Goal: Task Accomplishment & Management: Manage account settings

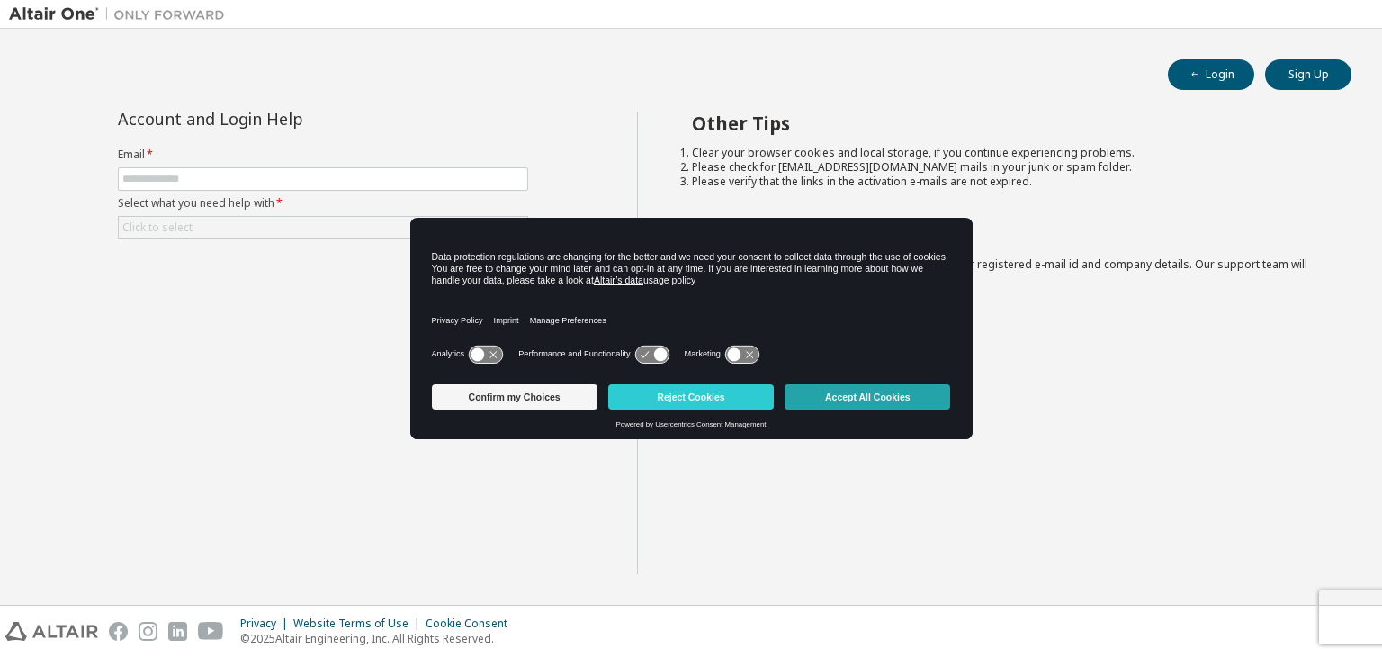
click at [847, 400] on button "Accept All Cookies" at bounding box center [867, 396] width 166 height 25
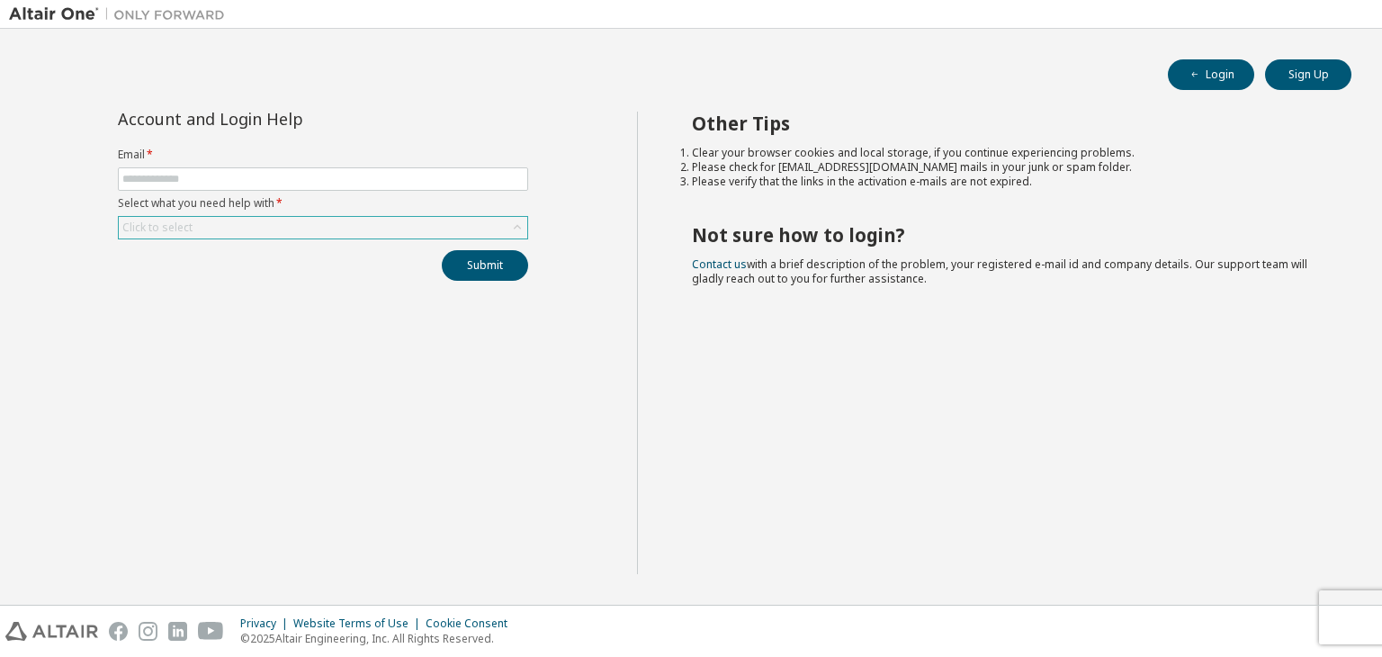
click at [371, 230] on div "Click to select" at bounding box center [323, 228] width 408 height 22
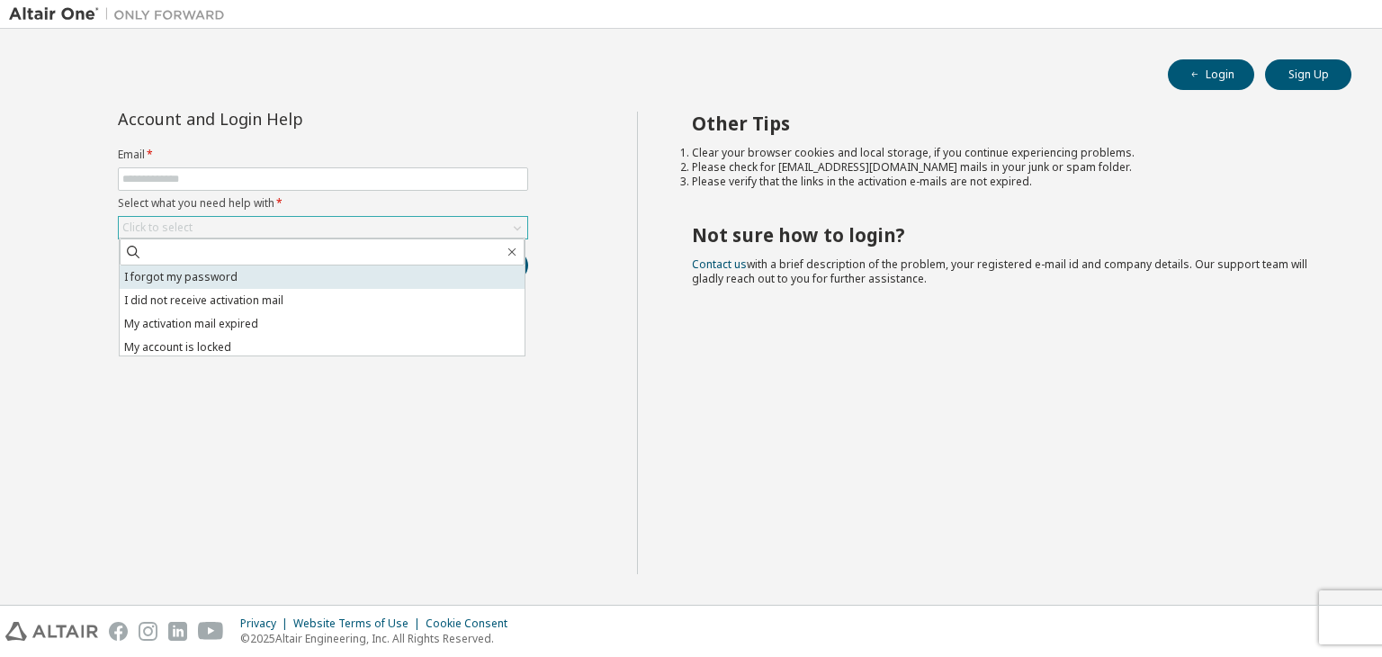
click at [273, 277] on li "I forgot my password" at bounding box center [322, 276] width 405 height 23
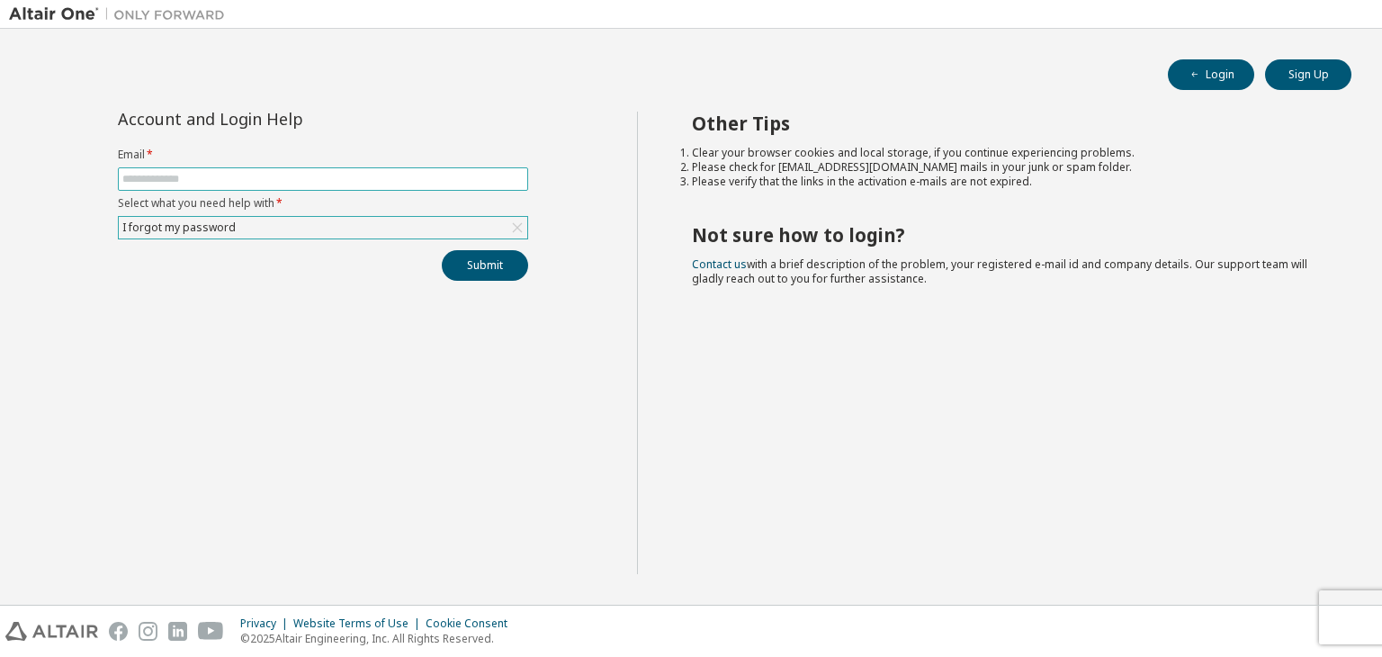
click at [268, 182] on input "text" at bounding box center [322, 179] width 401 height 14
type input "**********"
drag, startPoint x: 306, startPoint y: 182, endPoint x: 104, endPoint y: 187, distance: 201.6
click at [104, 187] on div "**********" at bounding box center [323, 343] width 628 height 462
click at [461, 273] on button "Submit" at bounding box center [485, 265] width 86 height 31
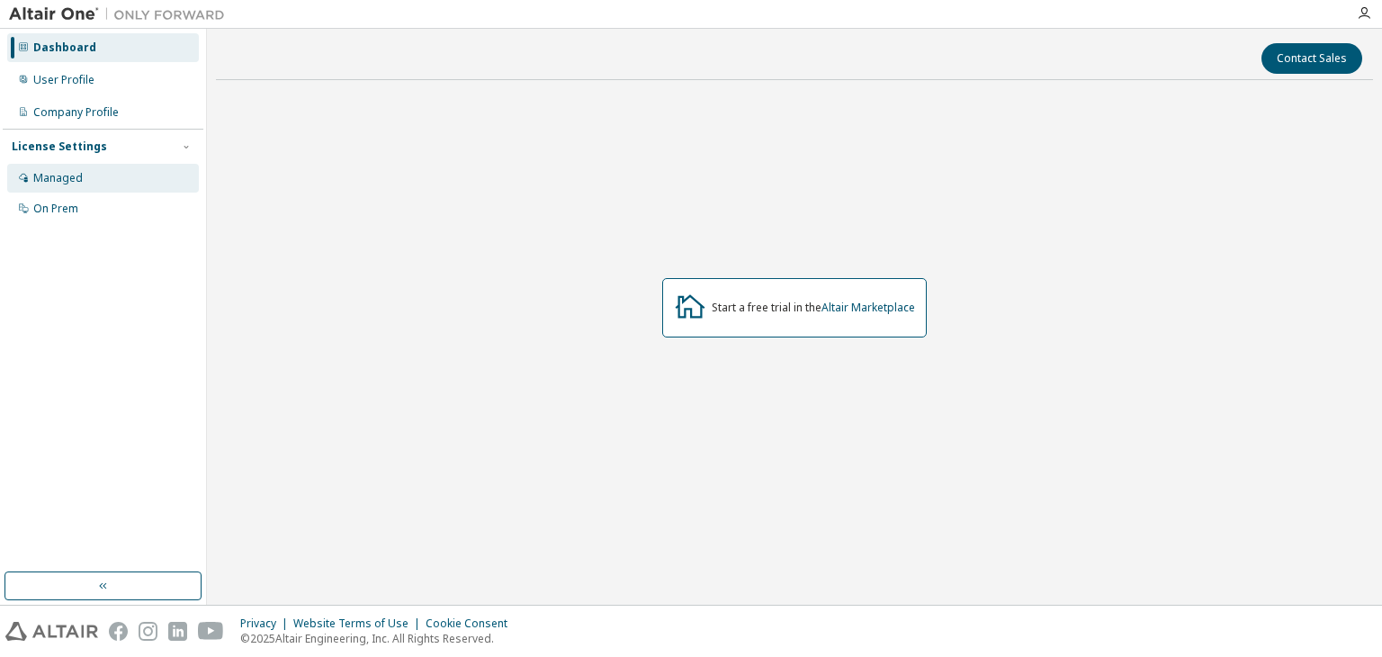
click at [89, 178] on div "Managed" at bounding box center [103, 178] width 192 height 29
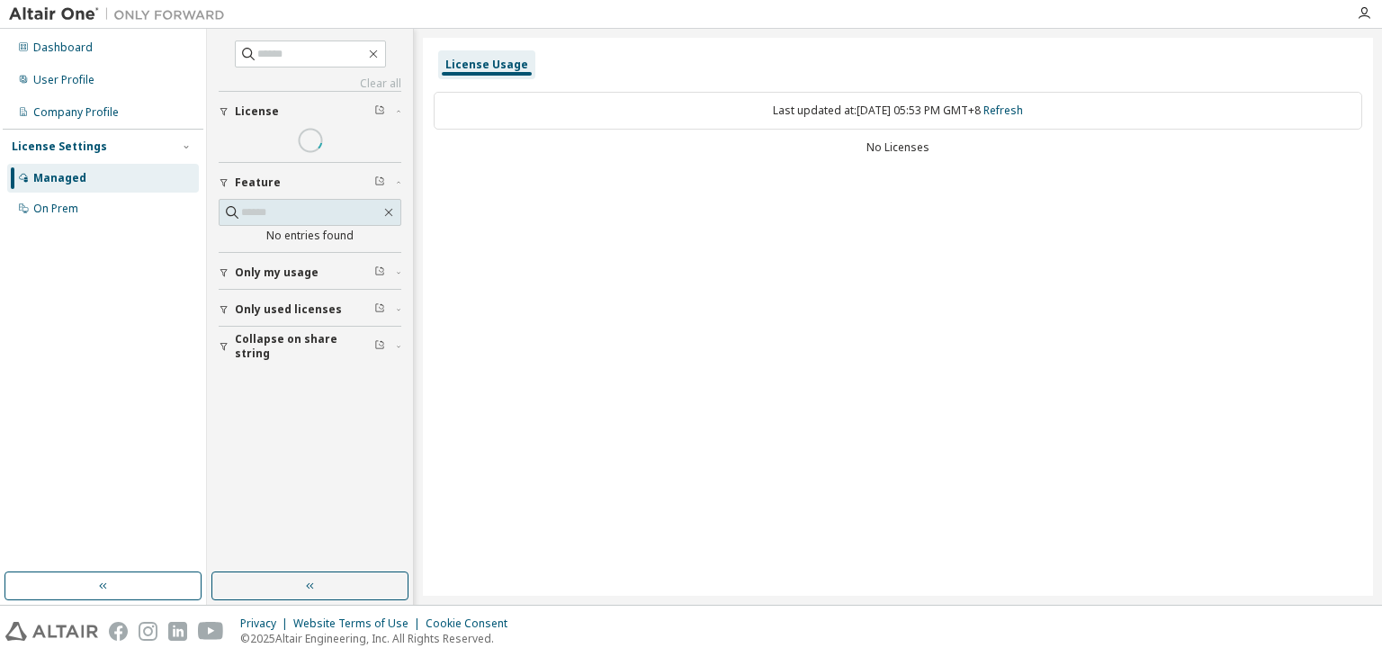
click at [274, 111] on span "License" at bounding box center [257, 111] width 44 height 14
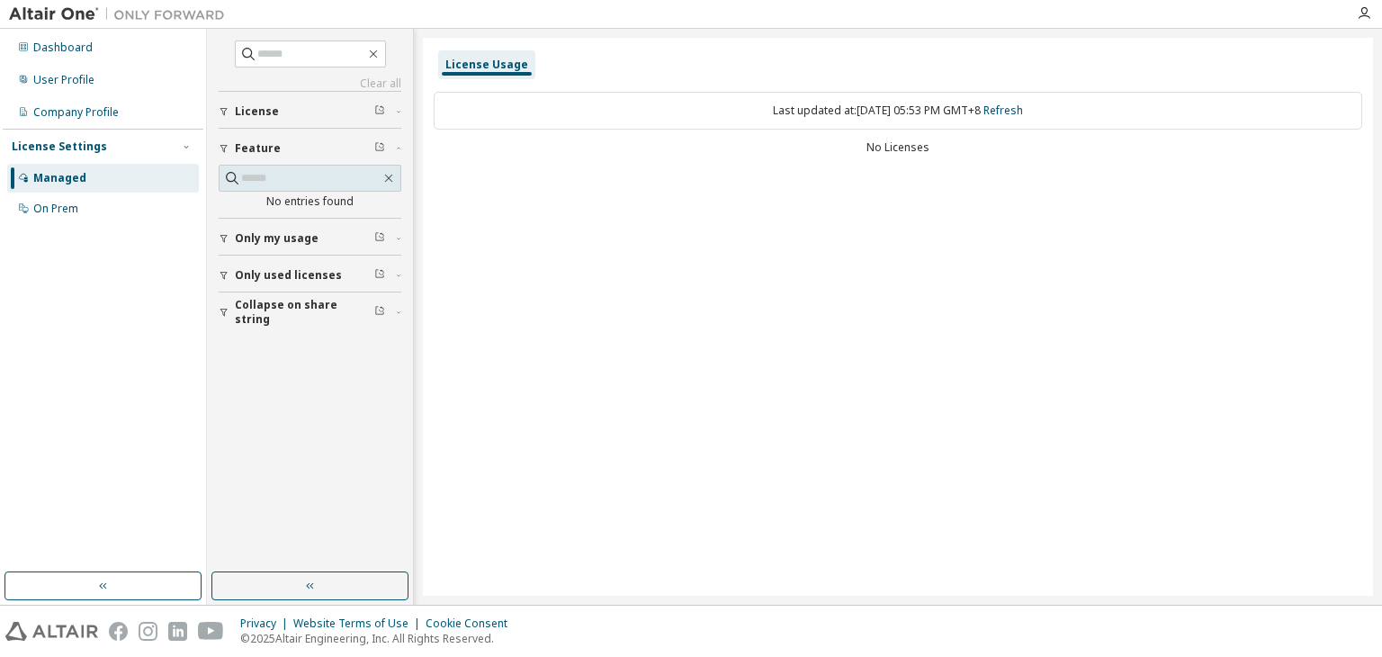
click at [274, 111] on span "License" at bounding box center [257, 111] width 44 height 14
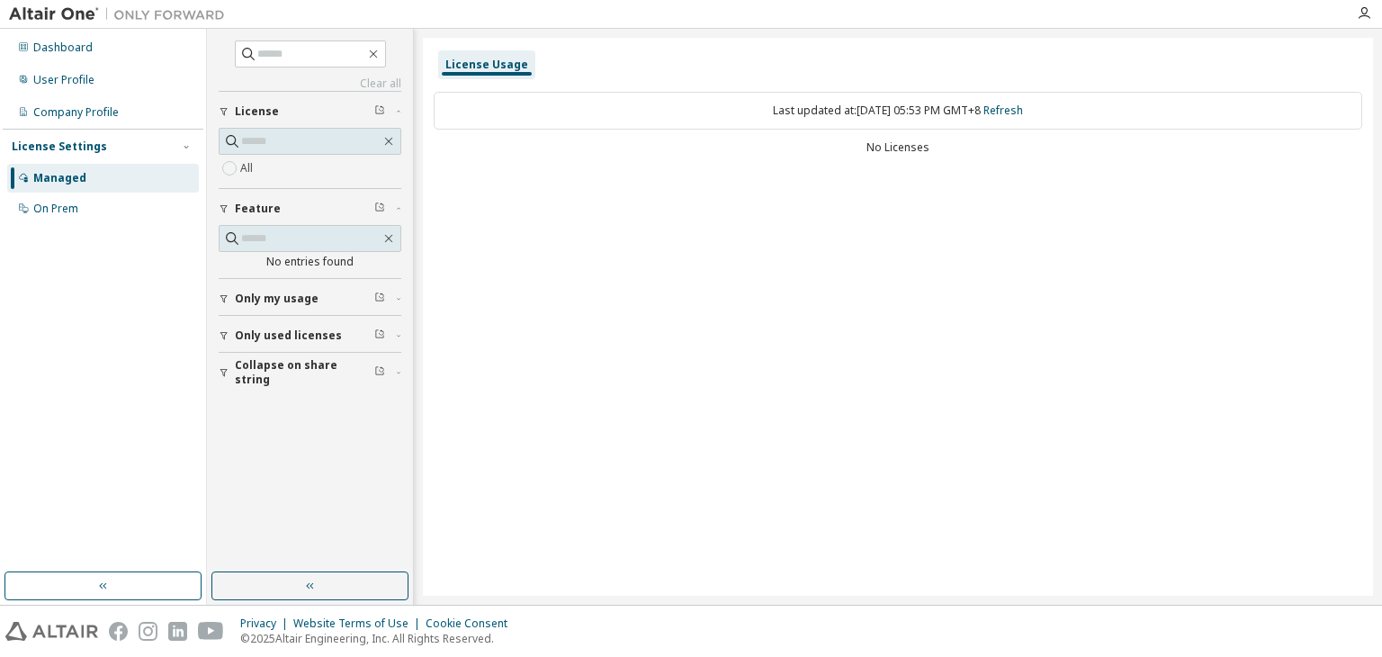
click at [274, 111] on span "License" at bounding box center [257, 111] width 44 height 14
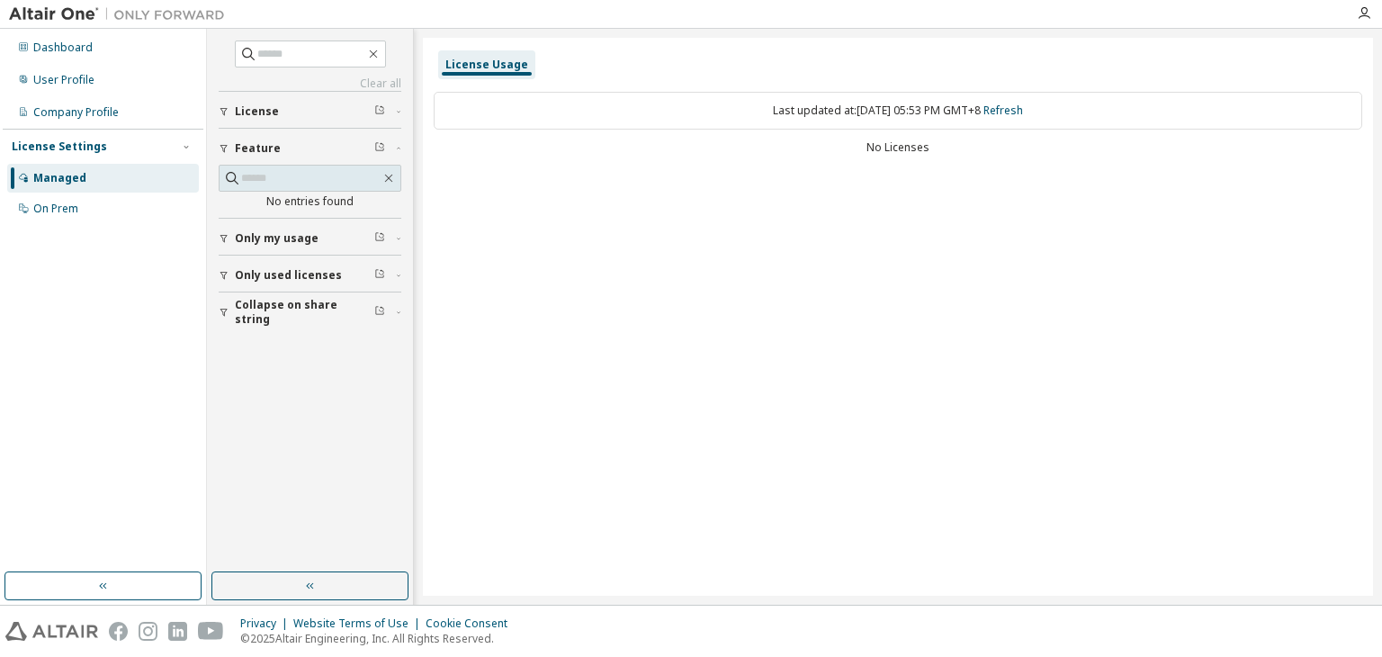
click at [541, 146] on div "No Licenses" at bounding box center [898, 147] width 928 height 14
click at [386, 58] on span at bounding box center [310, 53] width 151 height 27
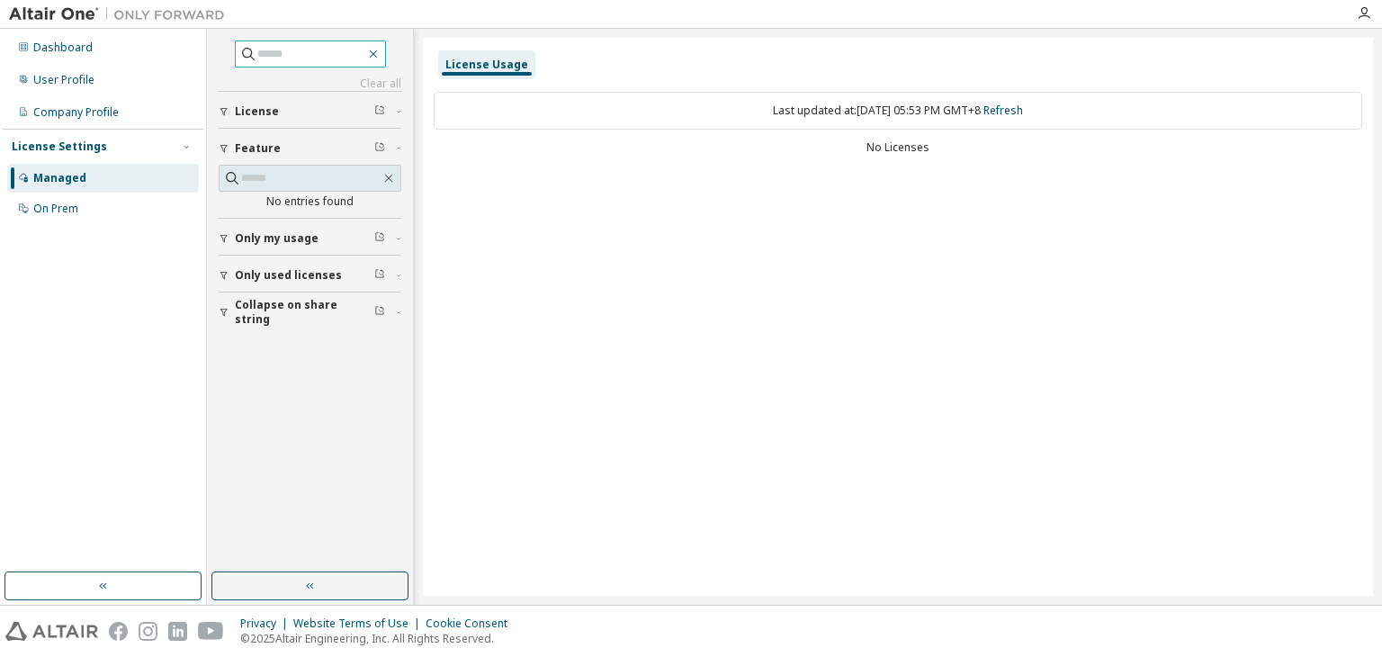
click at [381, 58] on icon "button" at bounding box center [373, 54] width 14 height 14
click at [99, 40] on div "Dashboard" at bounding box center [103, 47] width 192 height 29
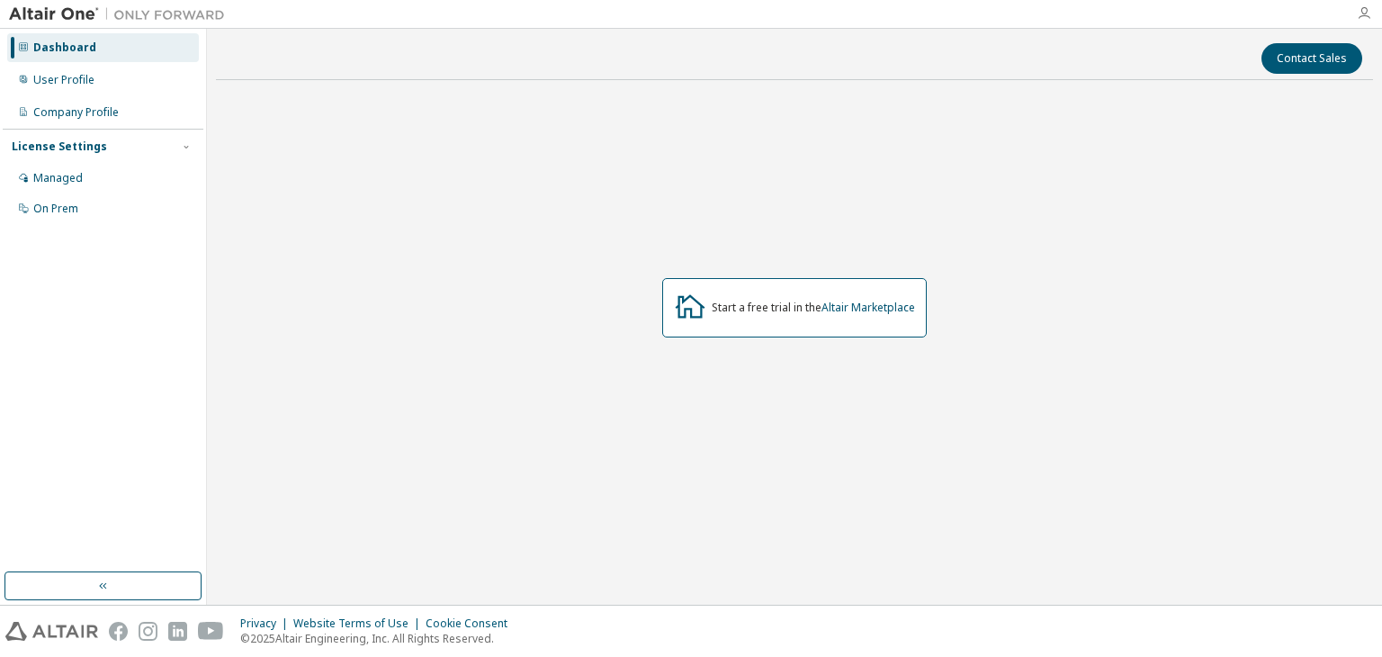
click at [1369, 18] on icon "button" at bounding box center [1364, 13] width 14 height 14
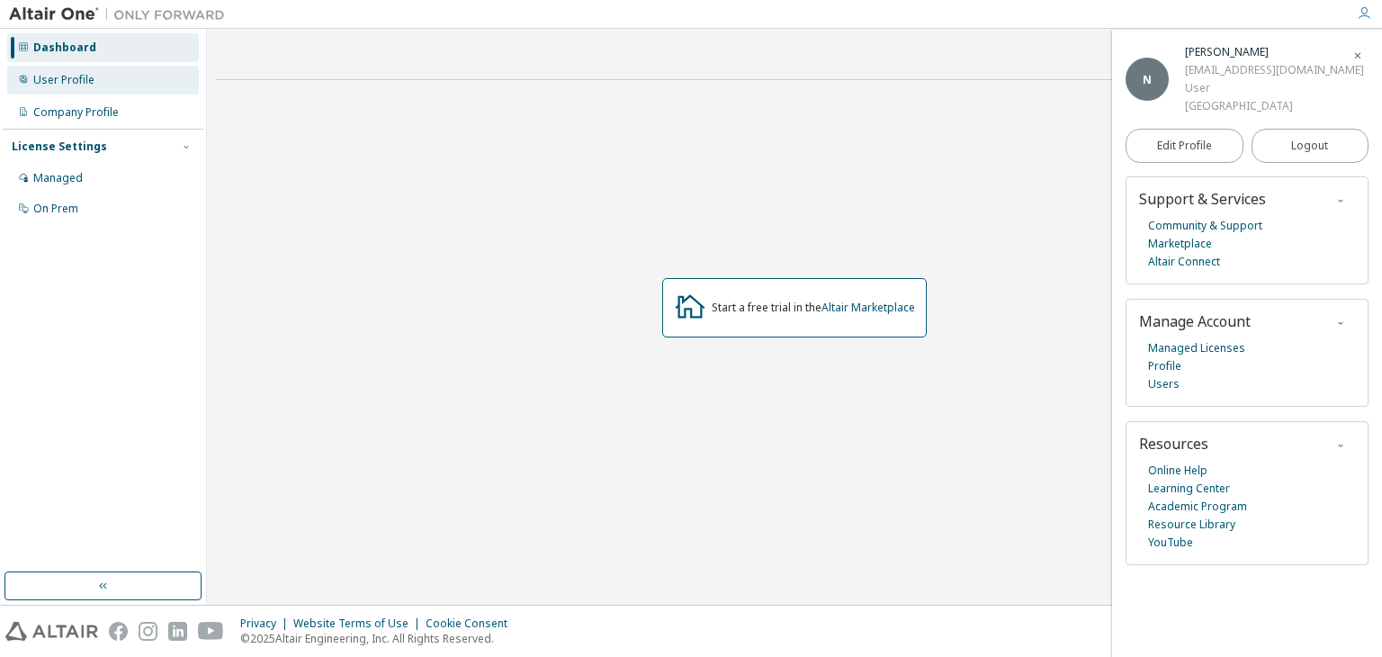
click at [72, 81] on div "User Profile" at bounding box center [63, 80] width 61 height 14
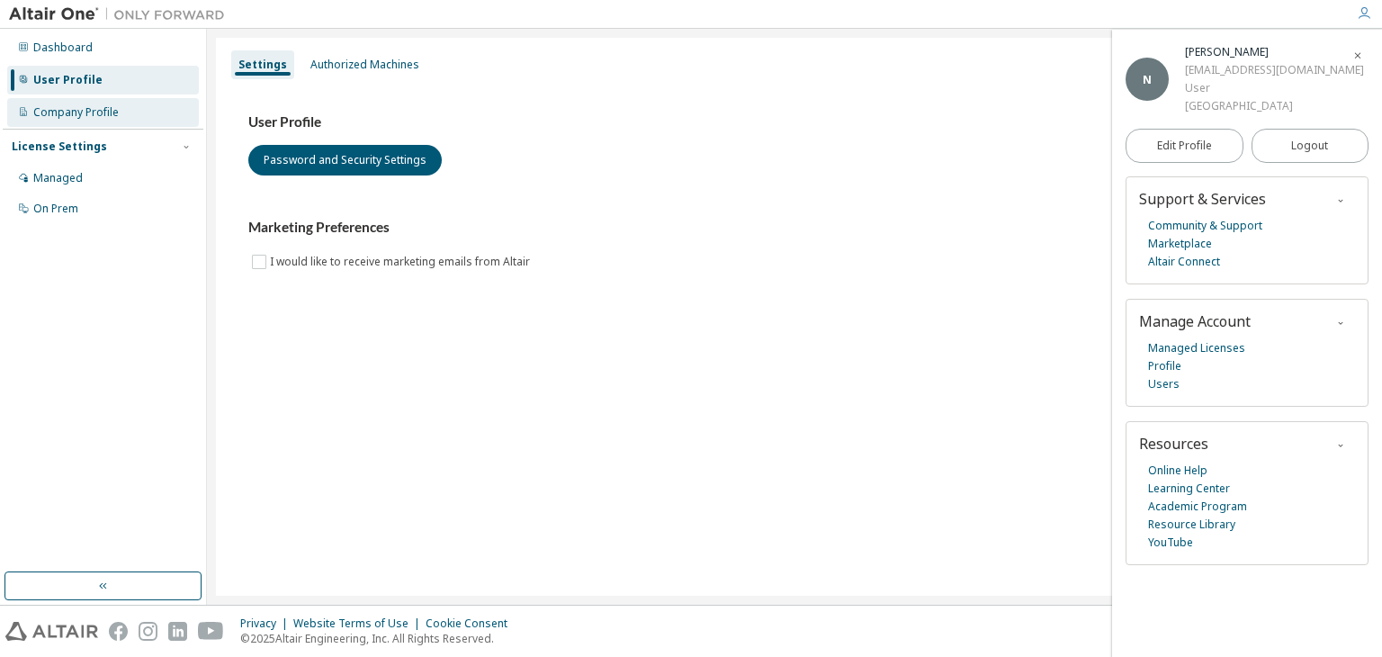
click at [80, 107] on div "Company Profile" at bounding box center [75, 112] width 85 height 14
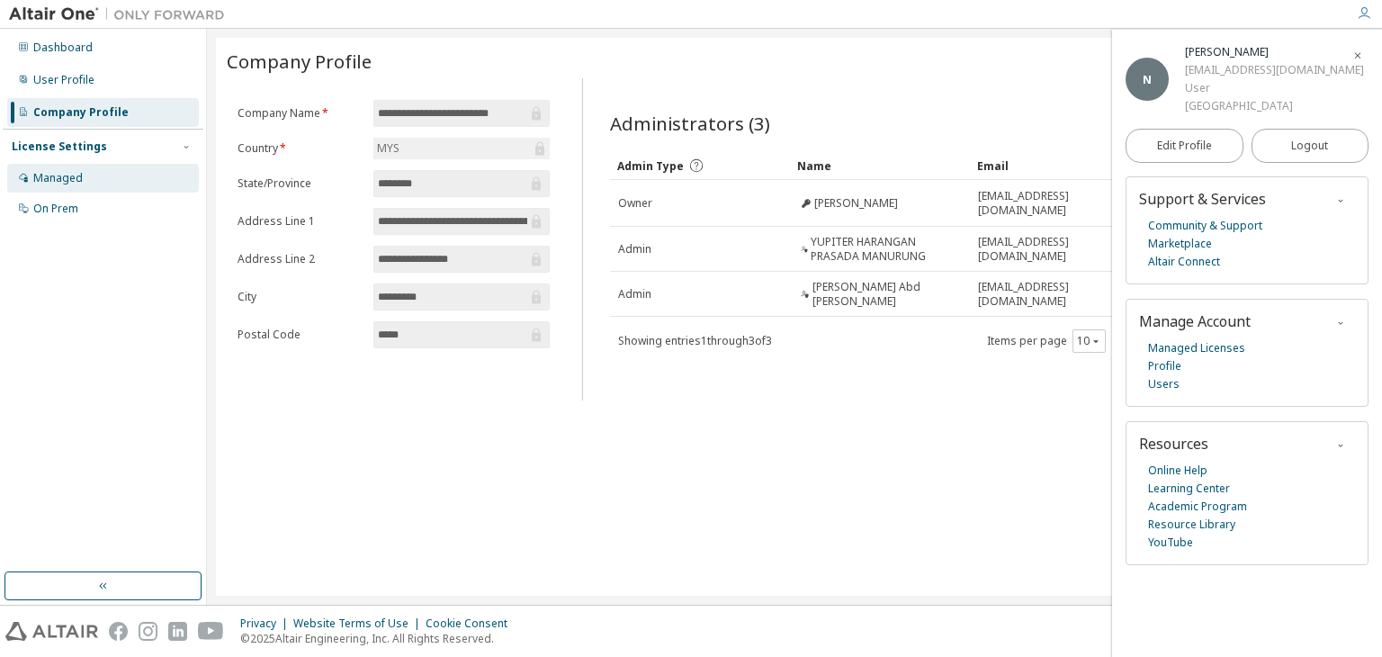
click at [83, 188] on div "Managed" at bounding box center [103, 178] width 192 height 29
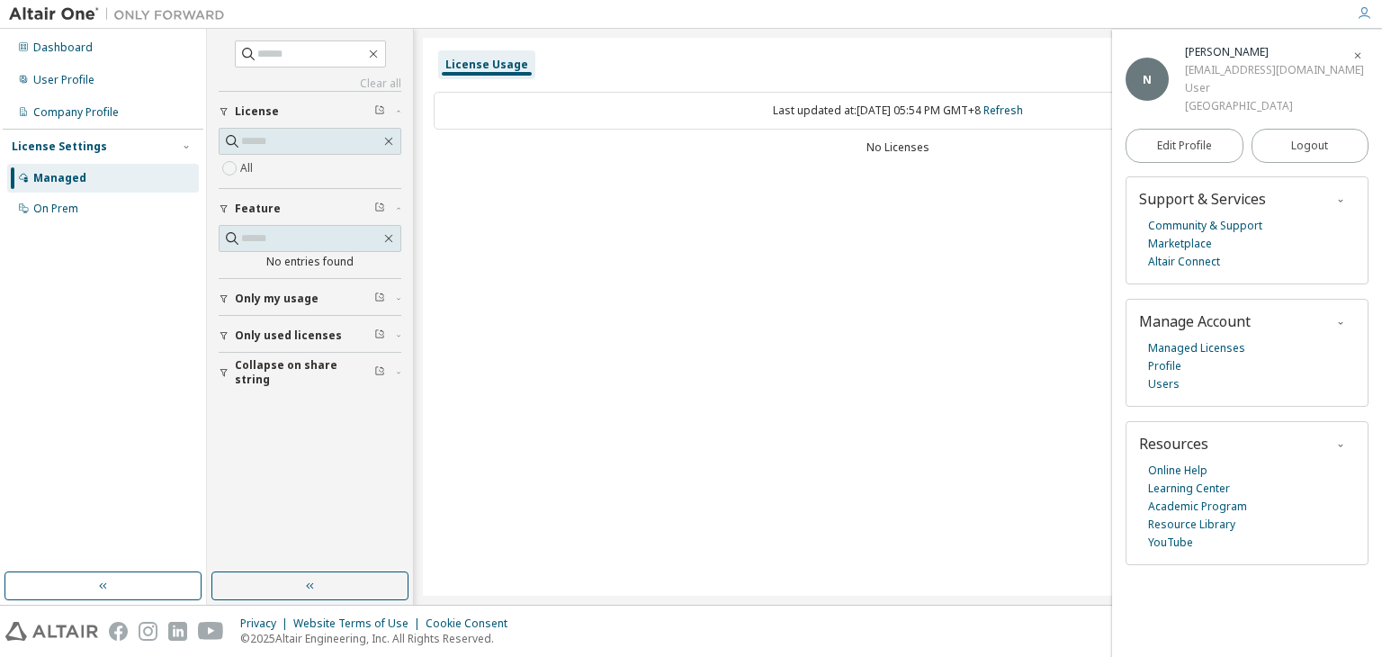
click at [262, 117] on span "License" at bounding box center [257, 111] width 44 height 14
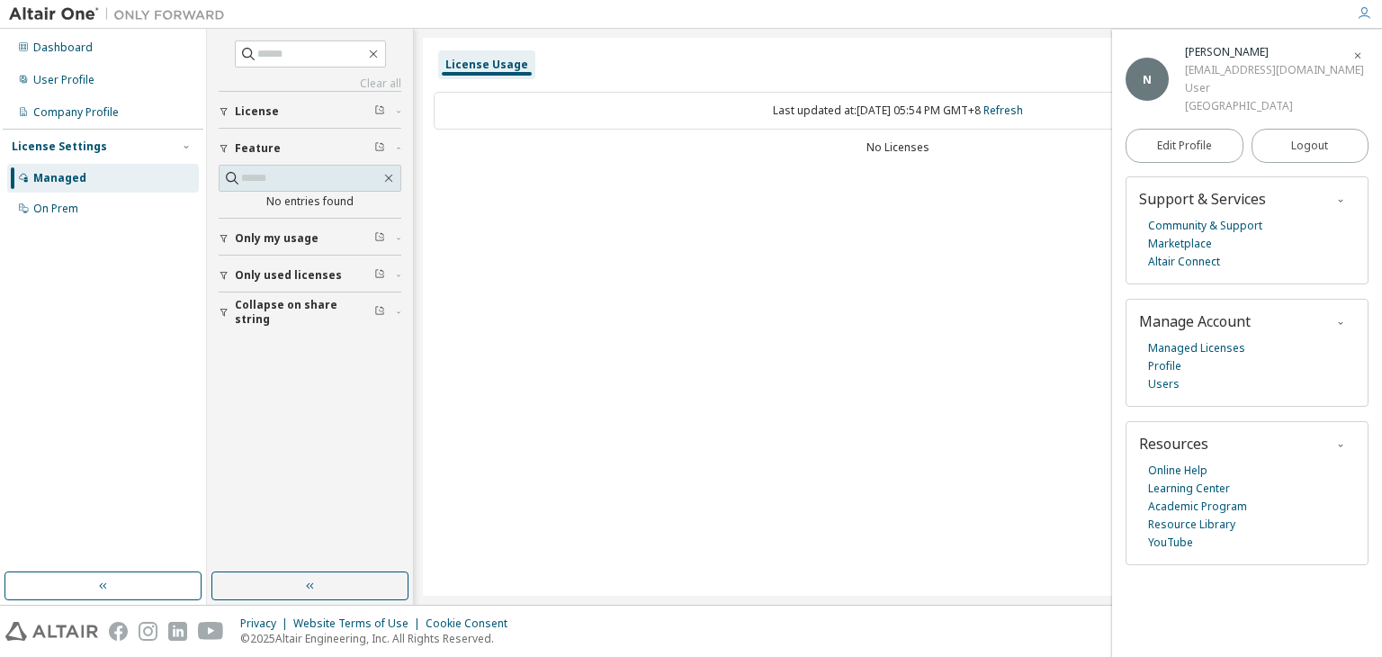
click at [378, 110] on icon "button" at bounding box center [379, 109] width 11 height 11
click at [835, 109] on div "Last updated at: Tue 2025-10-14 05:54 PM GMT+8 Refresh" at bounding box center [898, 111] width 928 height 38
click at [921, 176] on div "License Usage Last updated at: Tue 2025-10-14 05:54 PM GMT+8 Refresh No Licenses" at bounding box center [898, 317] width 950 height 558
click at [921, 175] on div "License Usage Last updated at: Tue 2025-10-14 05:54 PM GMT+8 Refresh No Licenses" at bounding box center [898, 317] width 950 height 558
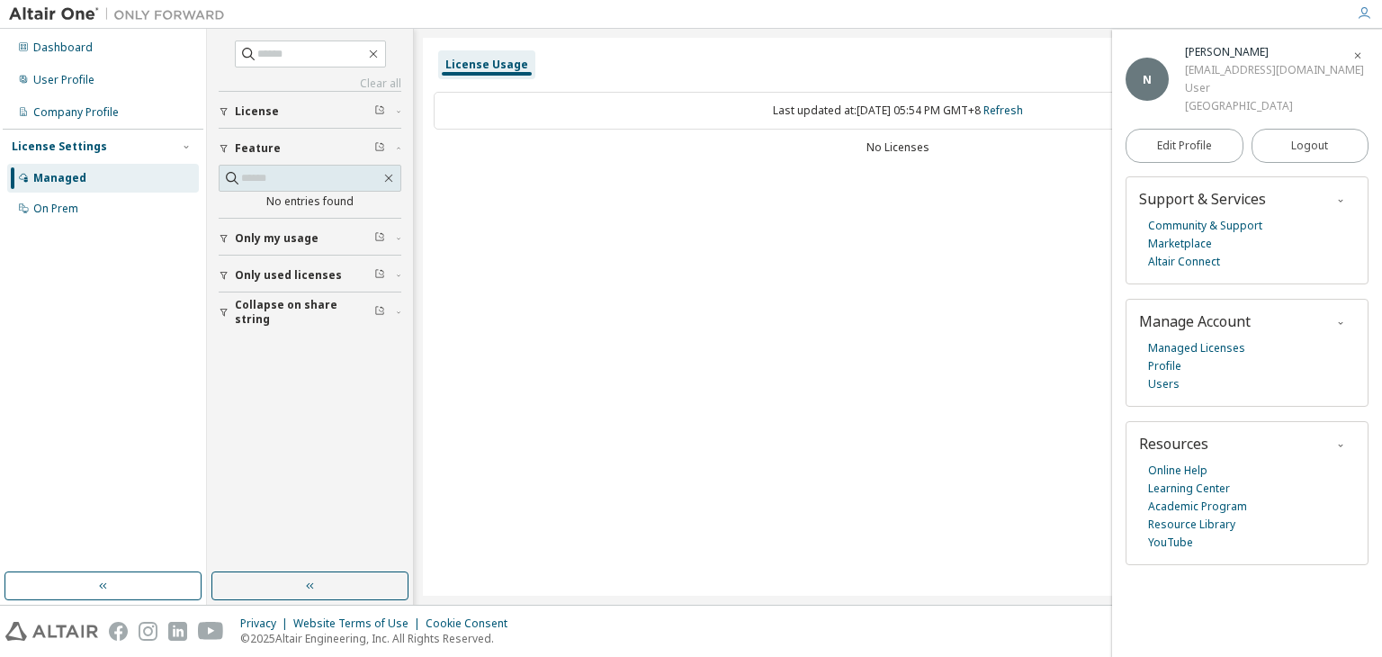
click at [921, 143] on div "No Licenses" at bounding box center [898, 147] width 928 height 14
click at [506, 174] on div "License Usage Last updated at: Tue 2025-10-14 05:54 PM GMT+8 Refresh No Licenses" at bounding box center [898, 317] width 950 height 558
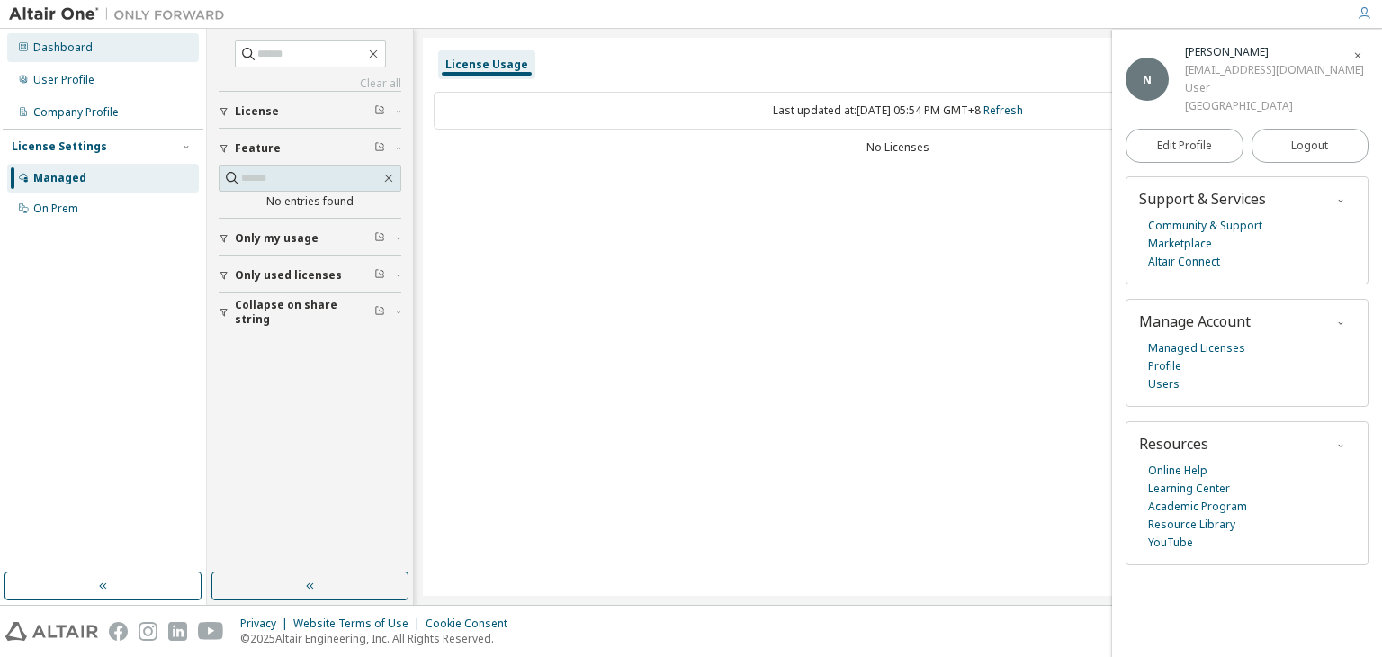
click at [77, 54] on div "Dashboard" at bounding box center [62, 47] width 59 height 14
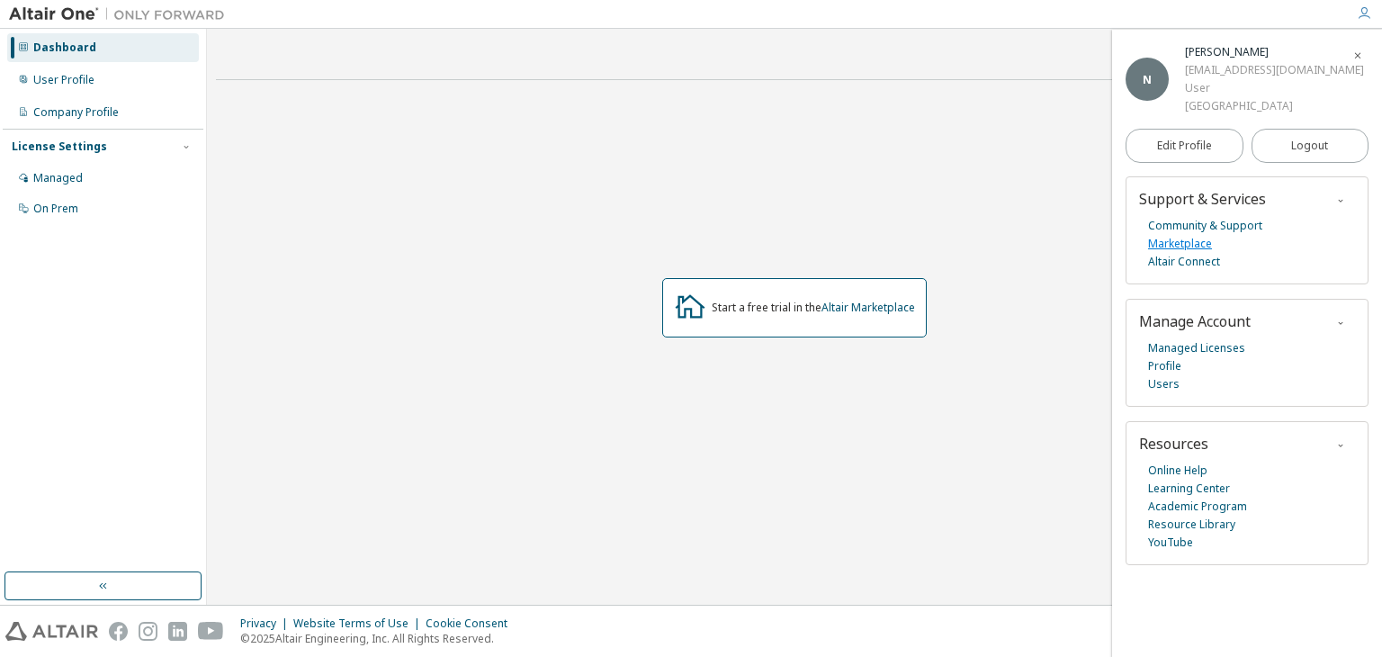
click at [1180, 247] on link "Marketplace" at bounding box center [1180, 244] width 64 height 18
